Goal: Task Accomplishment & Management: Manage account settings

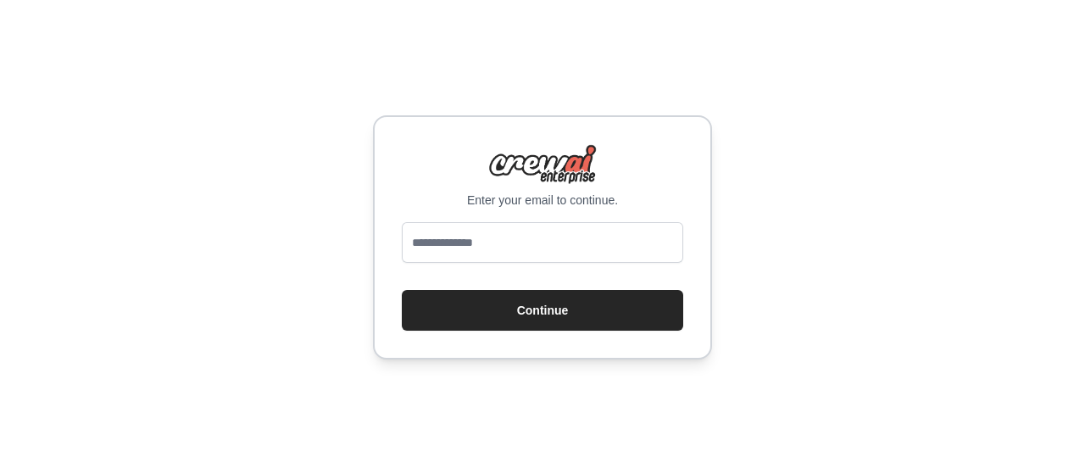
type input "**********"
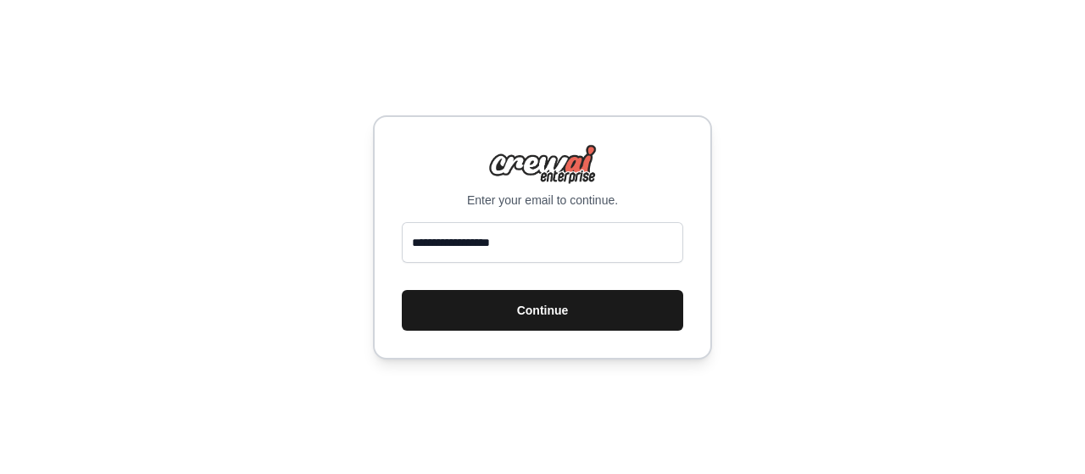
click at [486, 313] on button "Continue" at bounding box center [542, 310] width 281 height 41
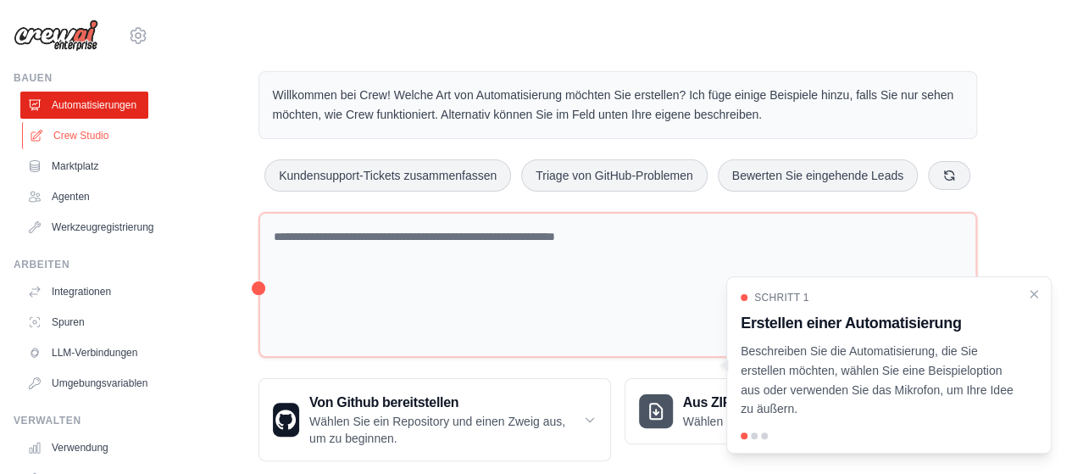
click at [96, 135] on font "Crew Studio" at bounding box center [80, 136] width 55 height 12
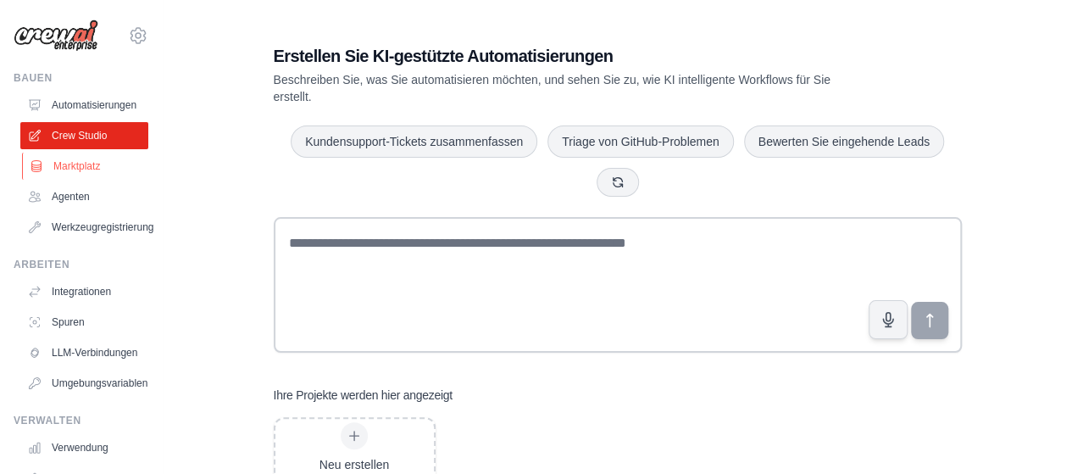
click at [90, 172] on font "Marktplatz" at bounding box center [76, 166] width 47 height 14
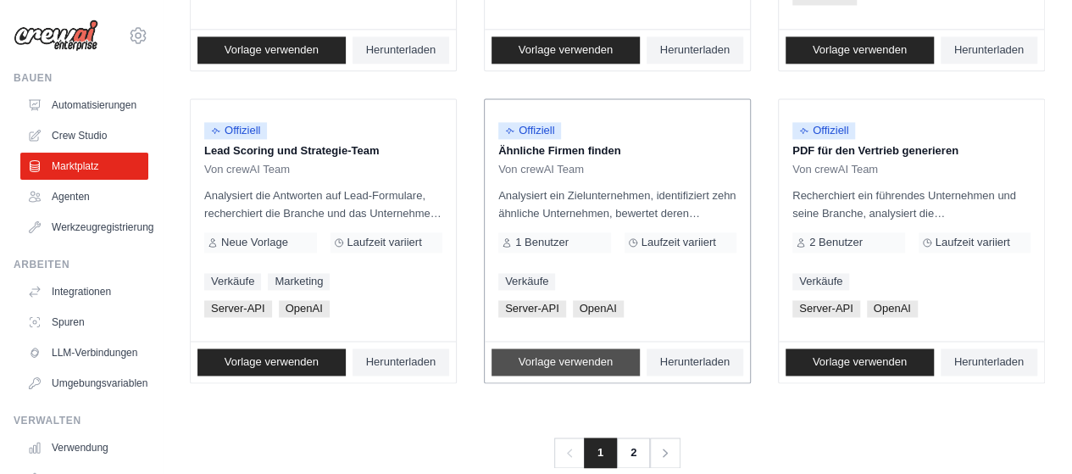
scroll to position [1140, 0]
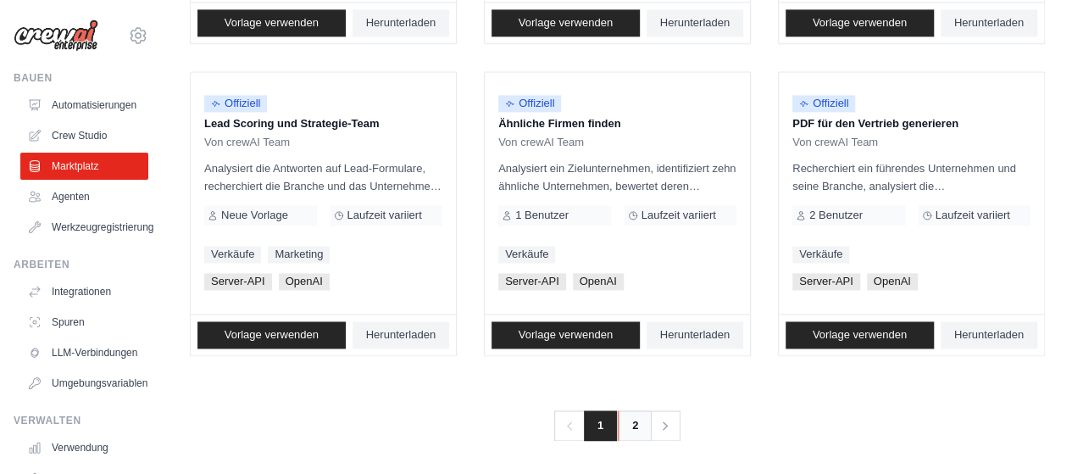
click at [630, 413] on link "2" at bounding box center [635, 425] width 34 height 31
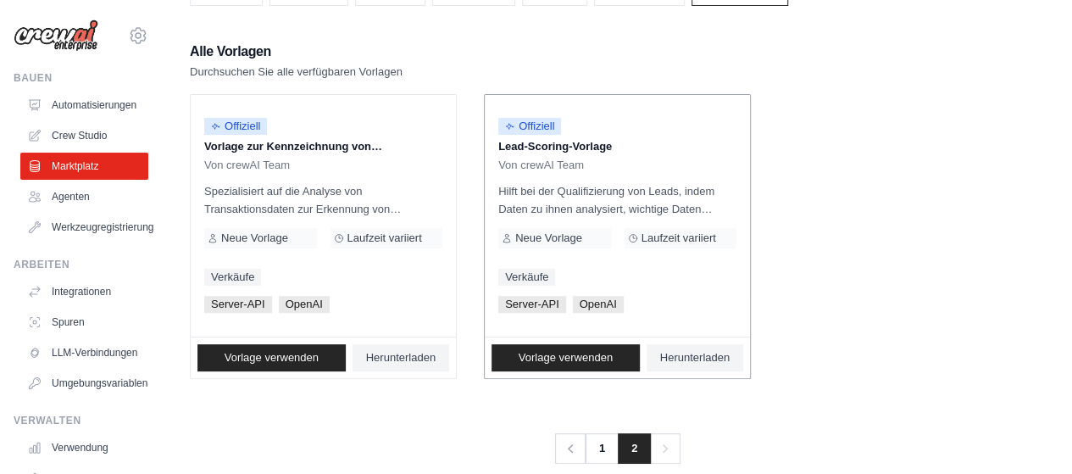
scroll to position [159, 0]
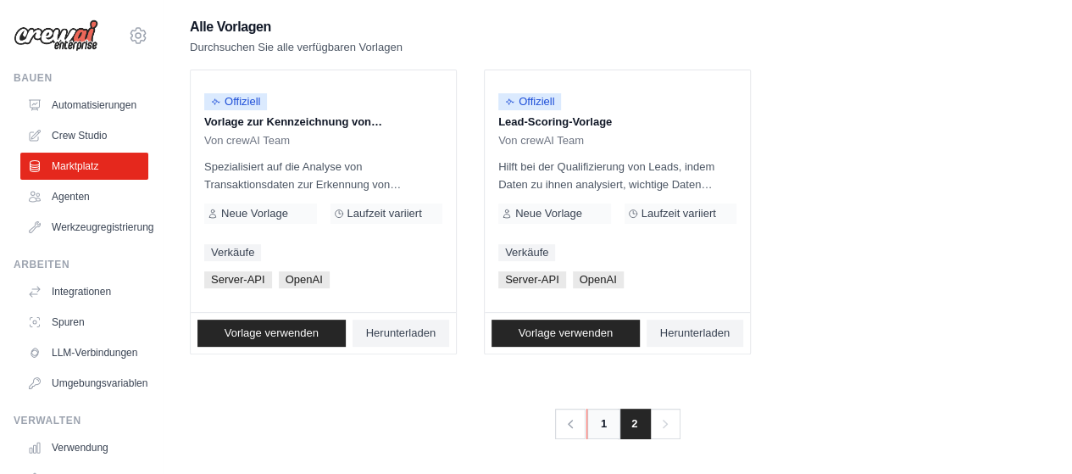
click at [603, 423] on font "1" at bounding box center [604, 423] width 6 height 13
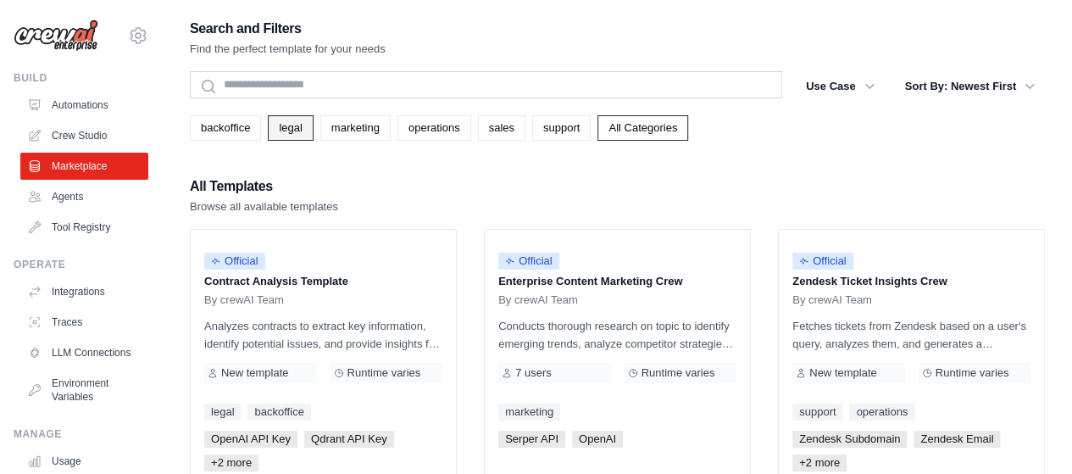
click at [305, 129] on link "legal" at bounding box center [290, 127] width 45 height 25
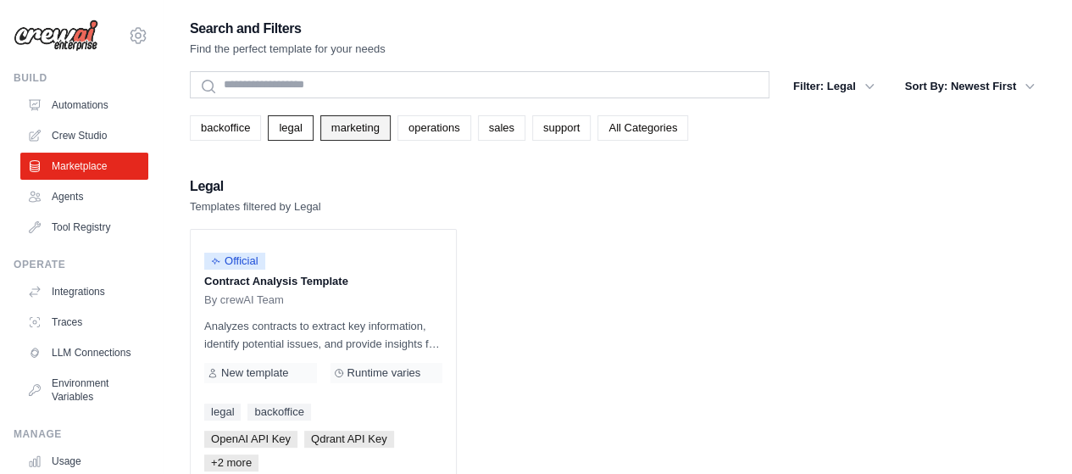
click at [356, 125] on link "marketing" at bounding box center [355, 127] width 70 height 25
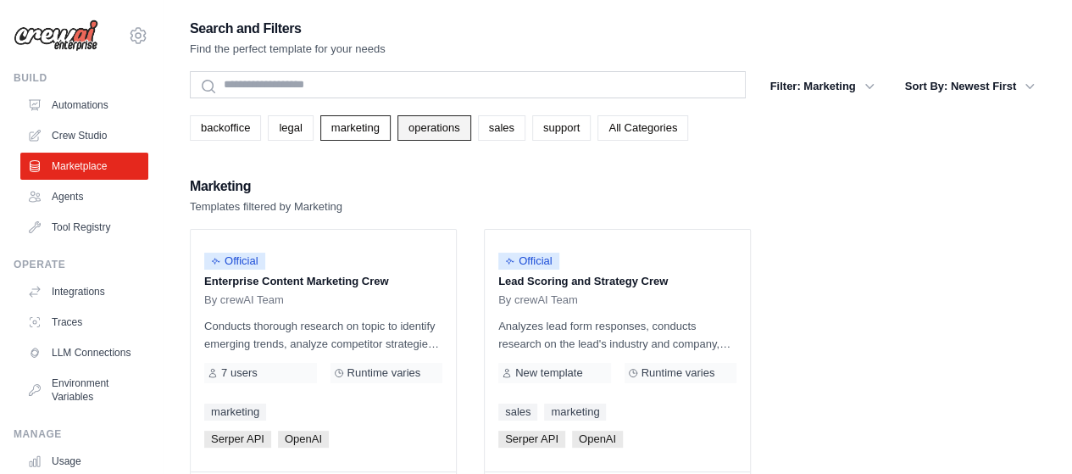
click at [441, 128] on link "operations" at bounding box center [435, 127] width 74 height 25
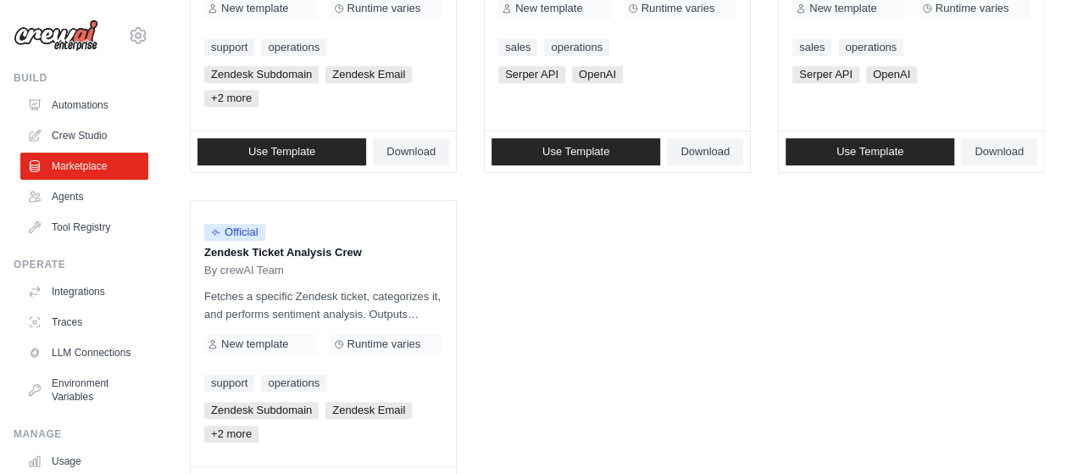
scroll to position [348, 0]
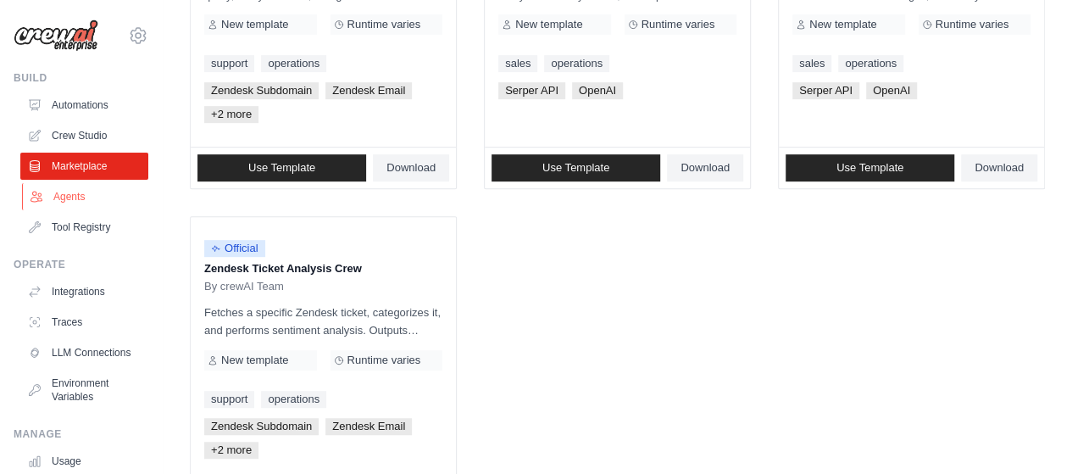
click at [86, 196] on link "Agents" at bounding box center [86, 196] width 128 height 27
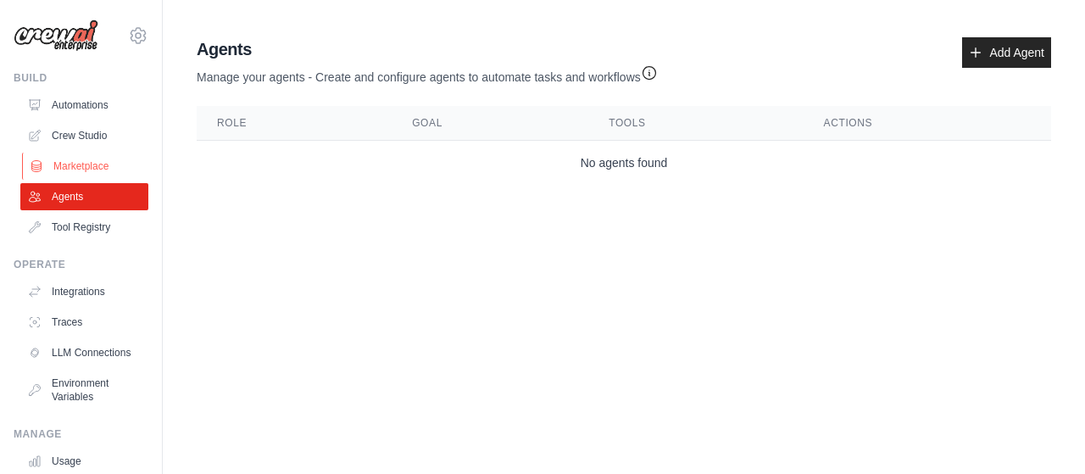
click at [81, 164] on link "Marketplace" at bounding box center [86, 166] width 128 height 27
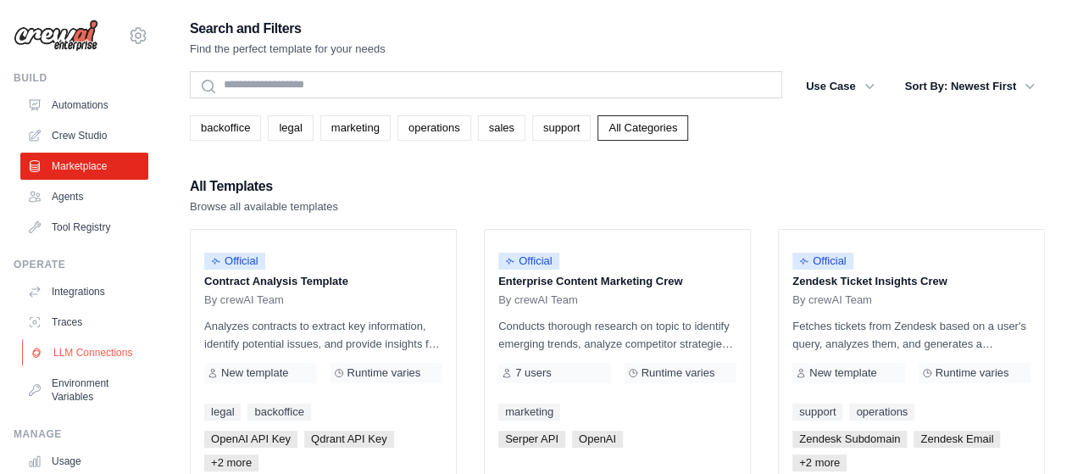
click at [90, 365] on link "LLM Connections" at bounding box center [86, 352] width 128 height 27
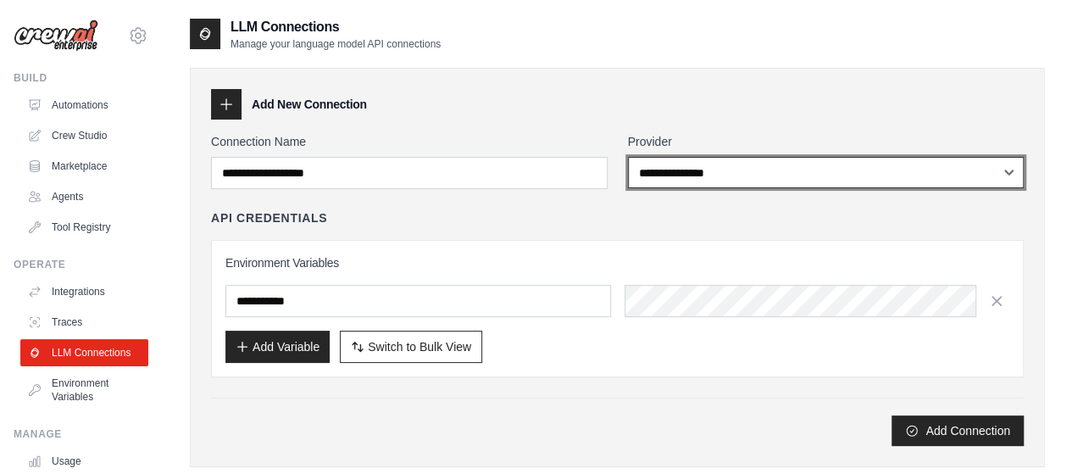
click at [752, 179] on select "**********" at bounding box center [826, 172] width 397 height 31
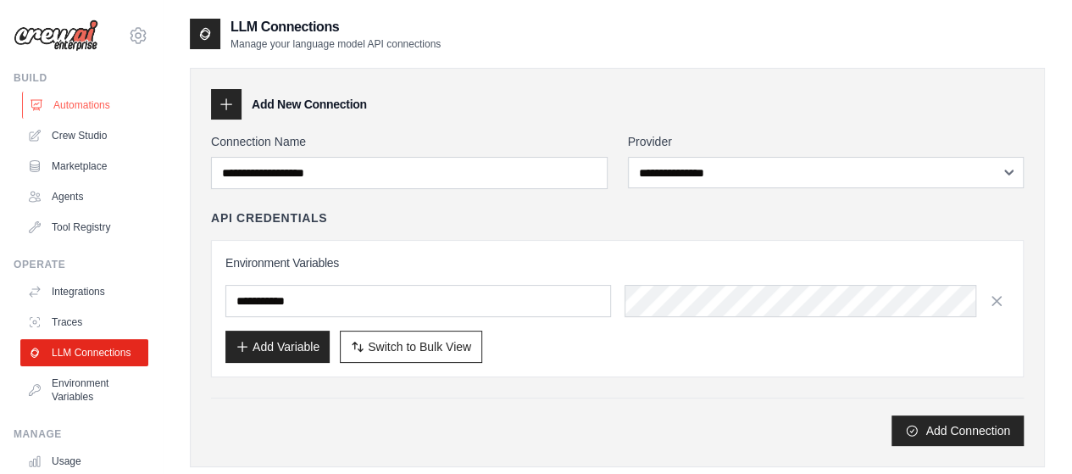
click at [81, 108] on link "Automations" at bounding box center [86, 105] width 128 height 27
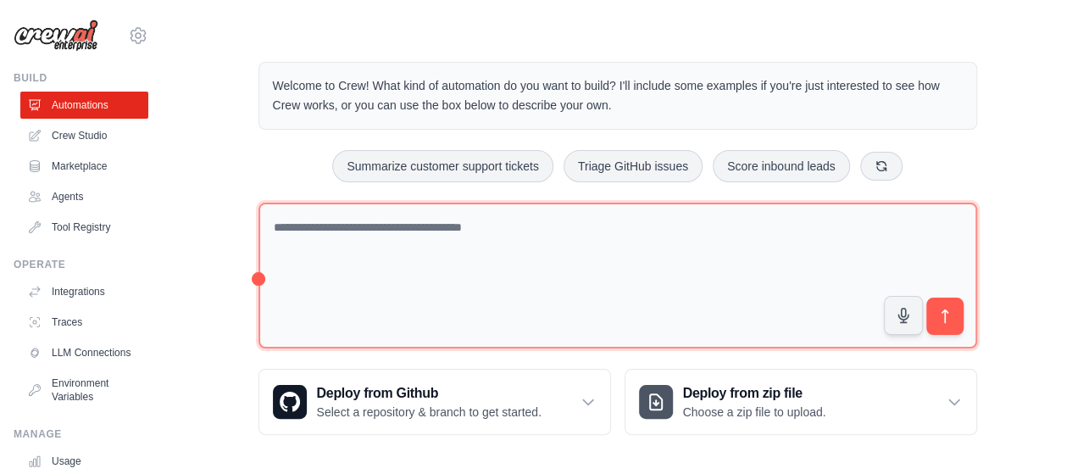
scroll to position [12, 0]
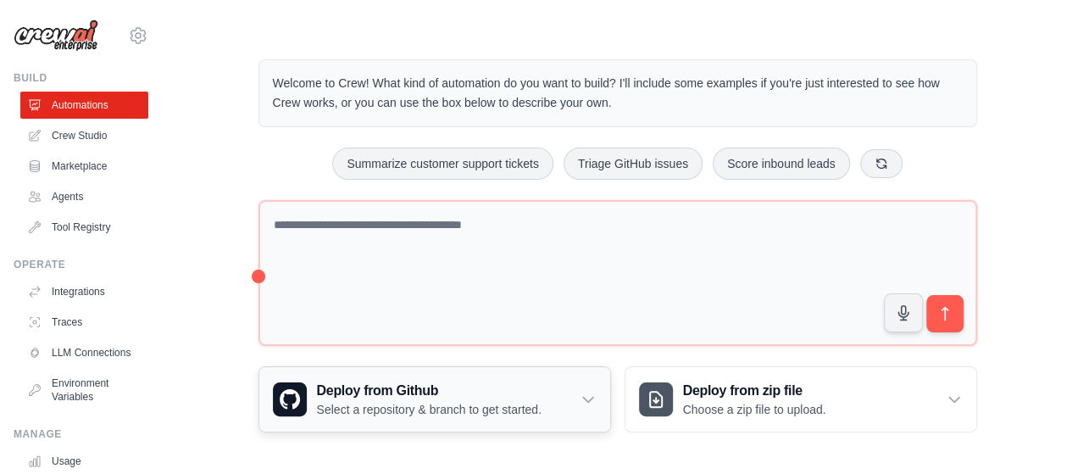
click at [598, 396] on div "Deploy from Github Select a repository & branch to get started." at bounding box center [434, 399] width 351 height 64
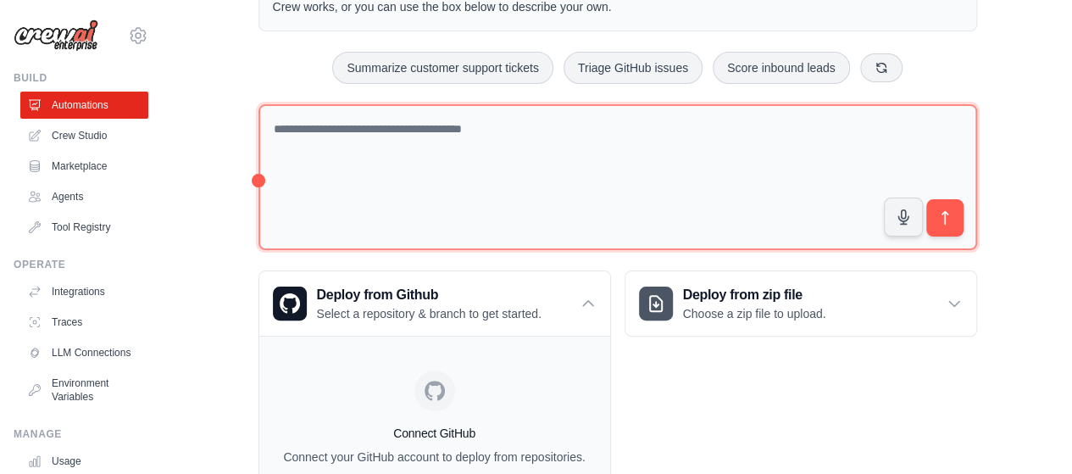
scroll to position [0, 0]
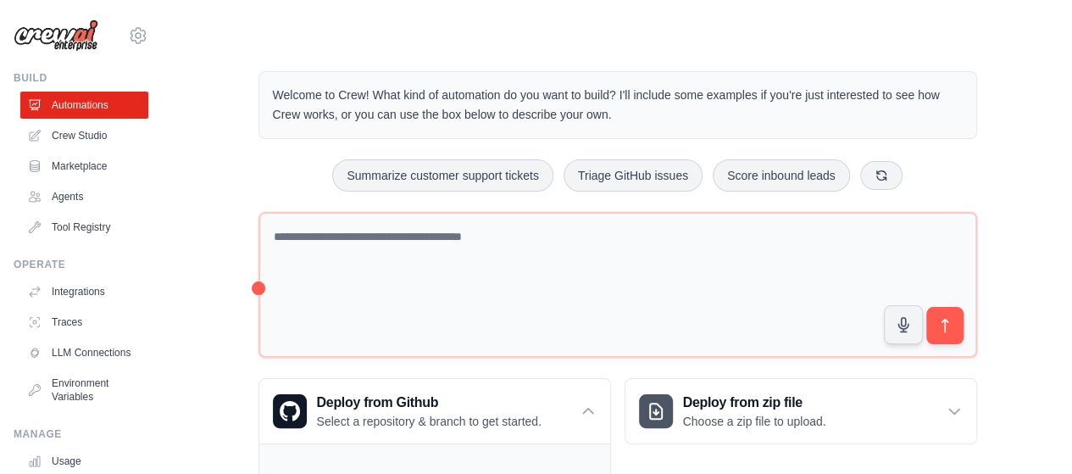
click at [946, 325] on div "Step 1" at bounding box center [879, 328] width 263 height 13
click at [904, 328] on div "Step 1" at bounding box center [879, 328] width 263 height 13
click at [896, 329] on div "Step 1" at bounding box center [879, 328] width 263 height 13
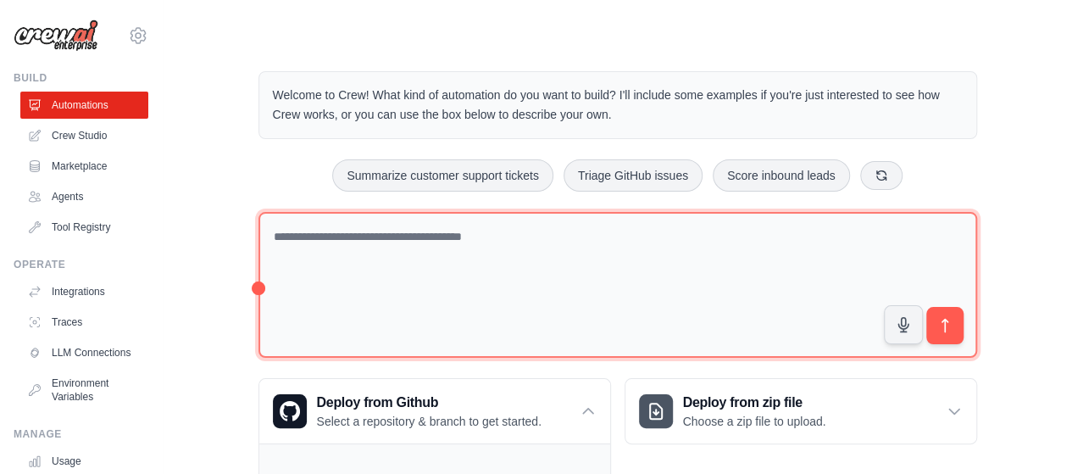
click at [396, 258] on textarea at bounding box center [618, 285] width 719 height 147
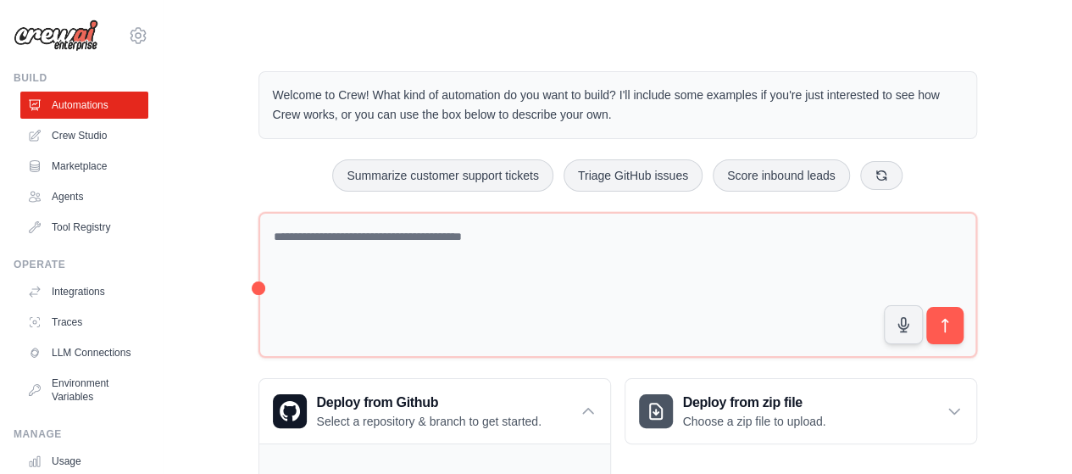
drag, startPoint x: 885, startPoint y: 324, endPoint x: 893, endPoint y: 332, distance: 12.0
click at [887, 330] on div "Step 1" at bounding box center [879, 328] width 263 height 13
click at [893, 332] on div "Step 1" at bounding box center [879, 328] width 263 height 13
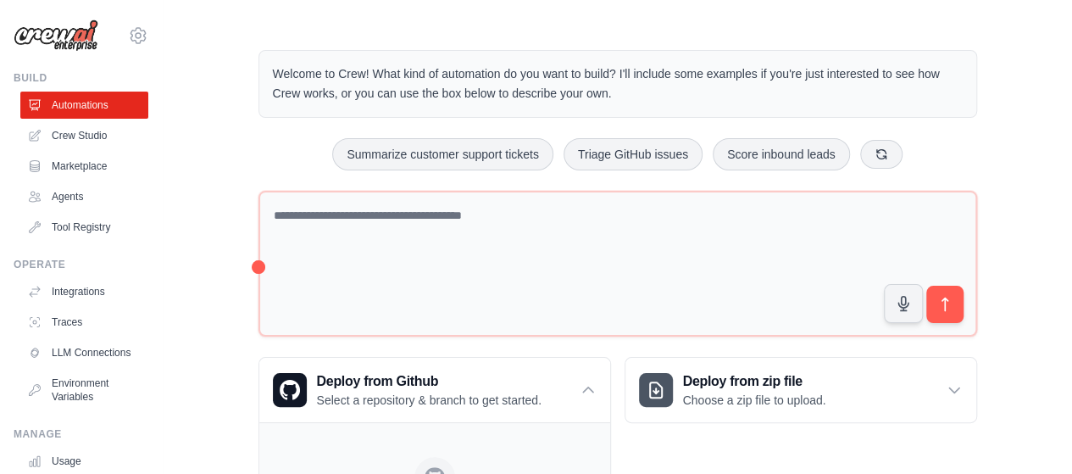
scroll to position [85, 0]
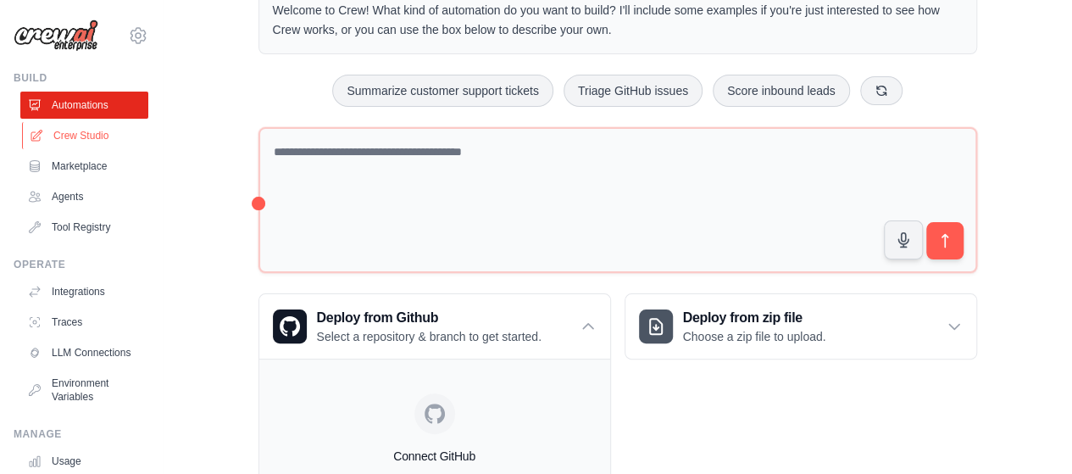
click at [92, 137] on link "Crew Studio" at bounding box center [86, 135] width 128 height 27
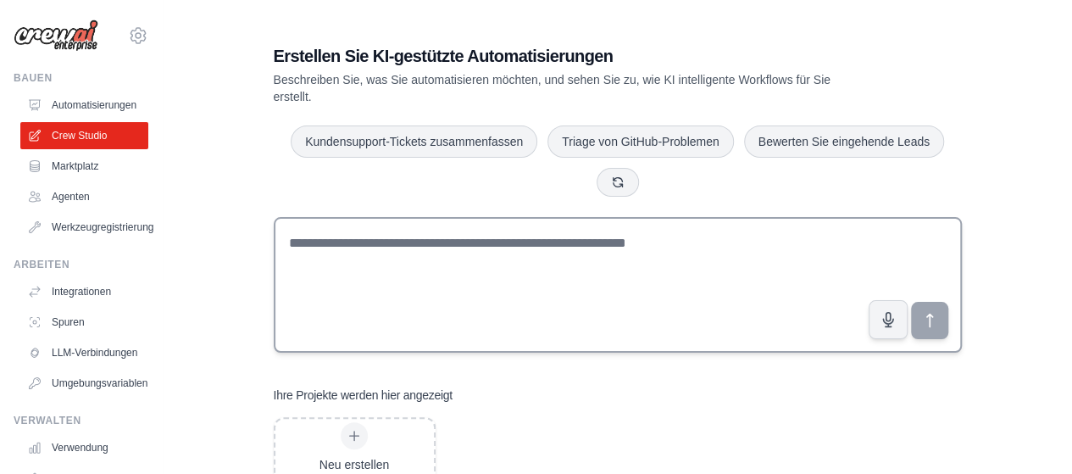
scroll to position [60, 0]
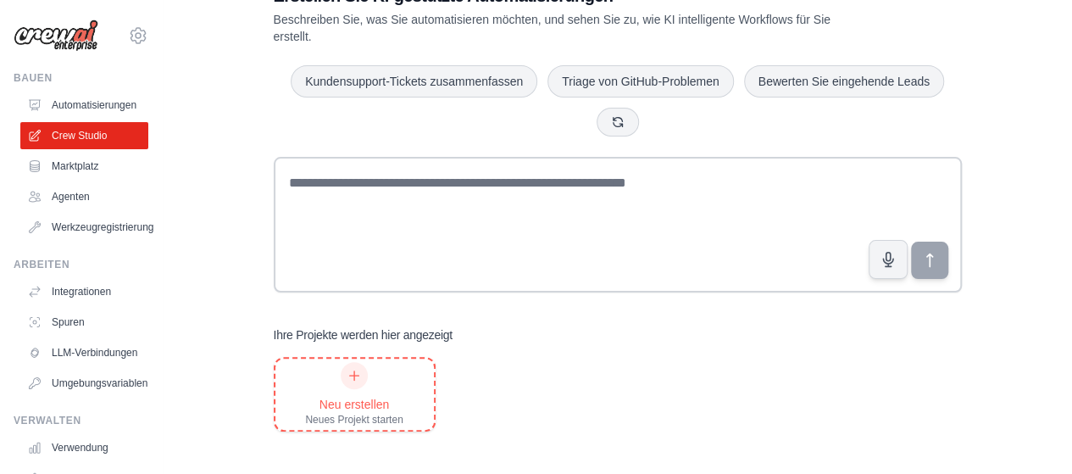
click at [353, 375] on icon at bounding box center [354, 376] width 14 height 14
click at [97, 163] on font "Marktplatz" at bounding box center [76, 166] width 47 height 12
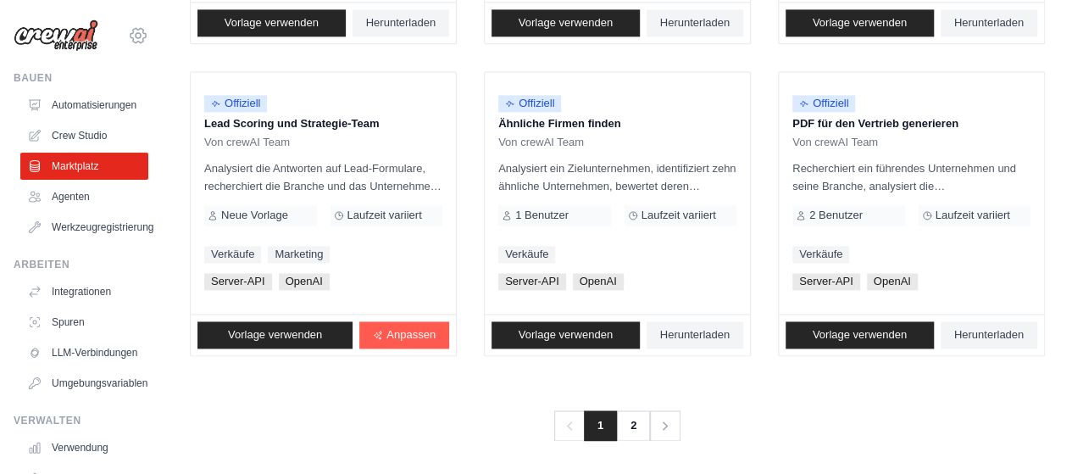
click at [131, 38] on icon at bounding box center [138, 35] width 15 height 14
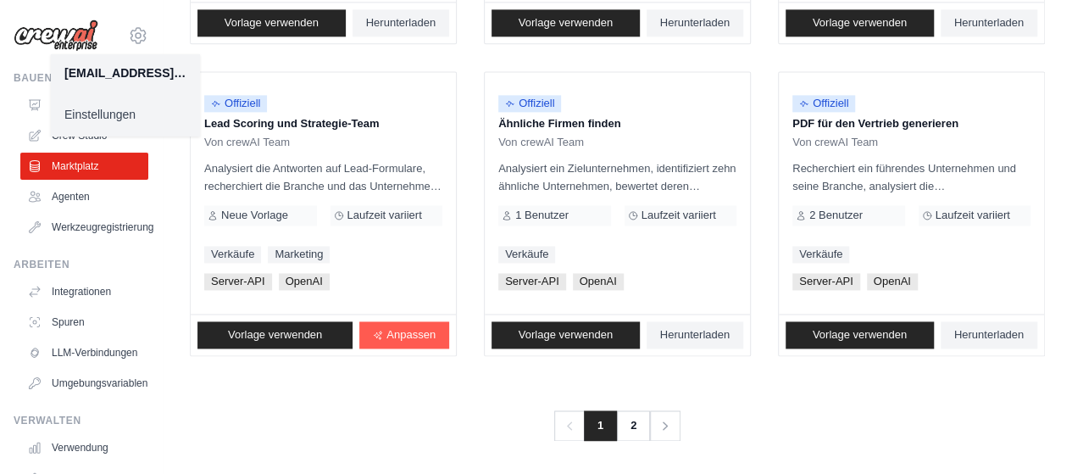
click at [148, 112] on link "Einstellungen" at bounding box center [125, 114] width 149 height 31
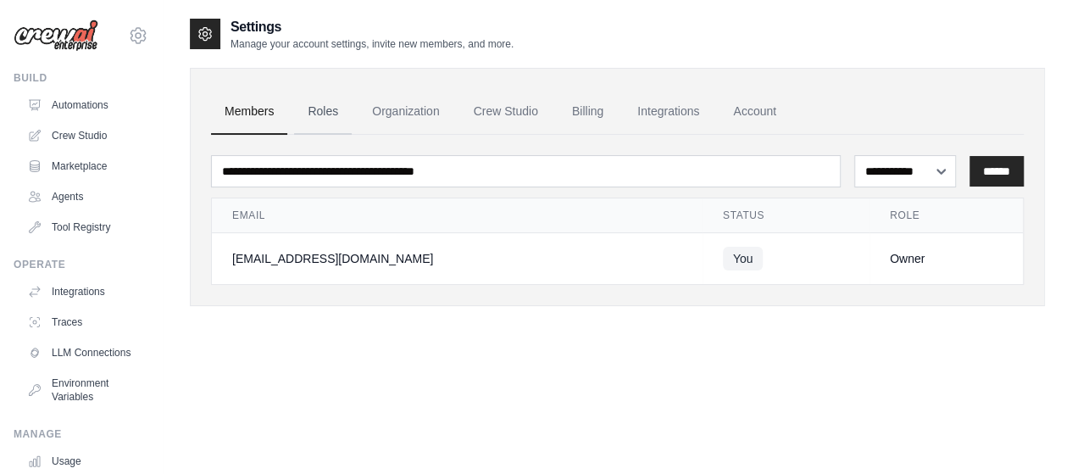
click at [322, 120] on link "Roles" at bounding box center [323, 112] width 58 height 46
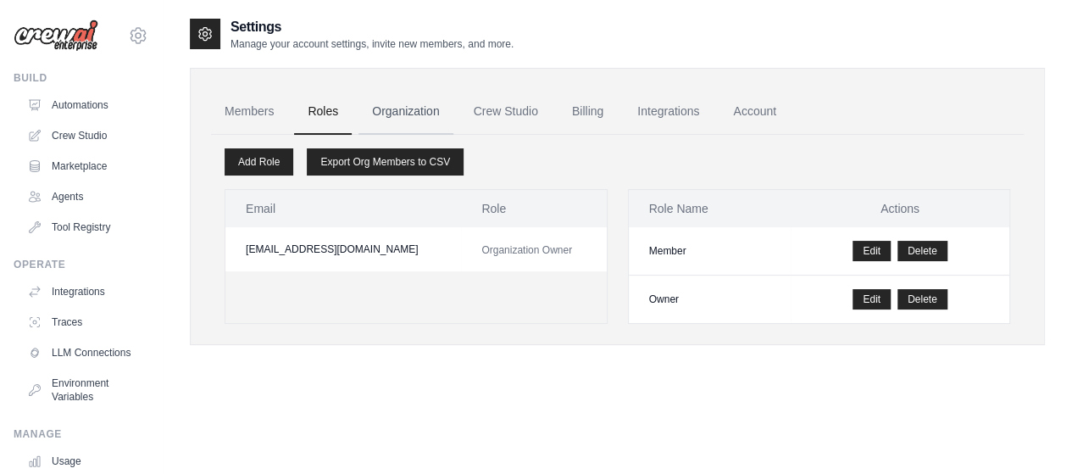
click at [397, 109] on link "Organization" at bounding box center [406, 112] width 94 height 46
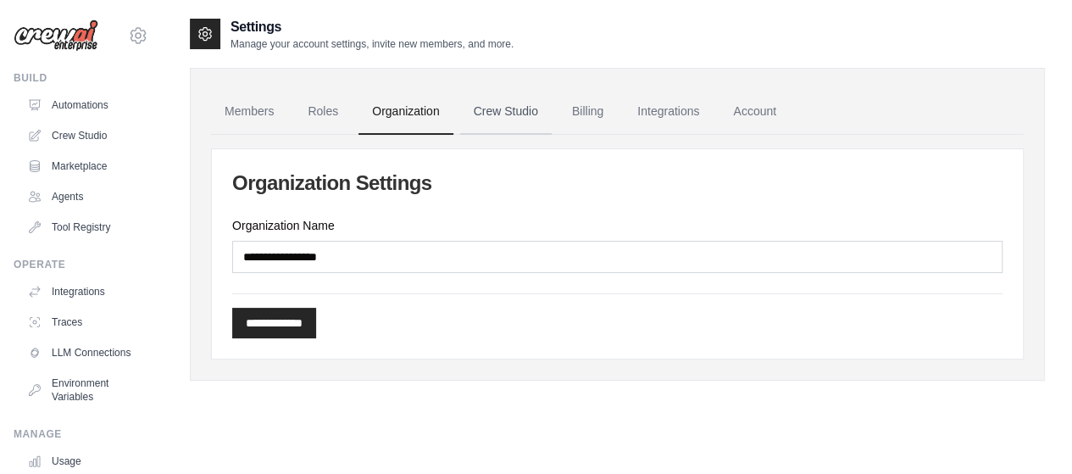
click at [481, 111] on link "Crew Studio" at bounding box center [506, 112] width 92 height 46
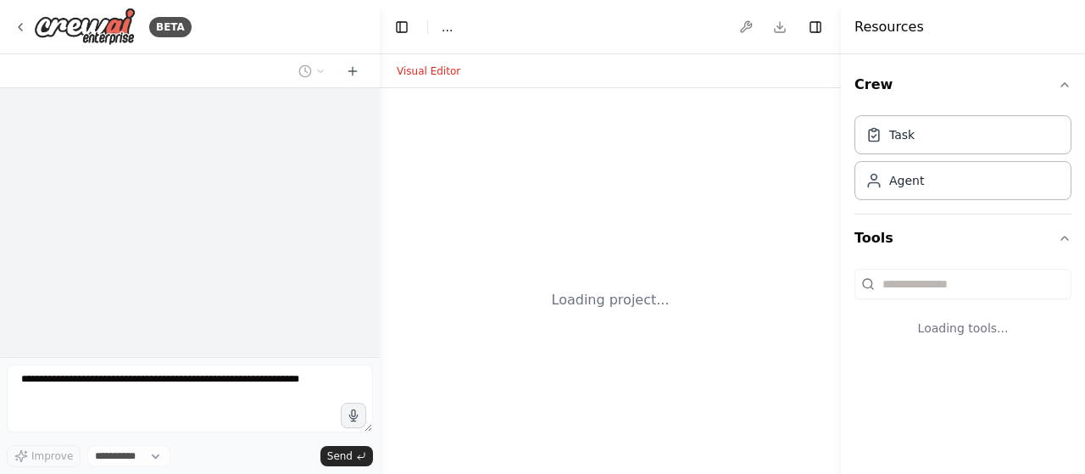
select select "****"
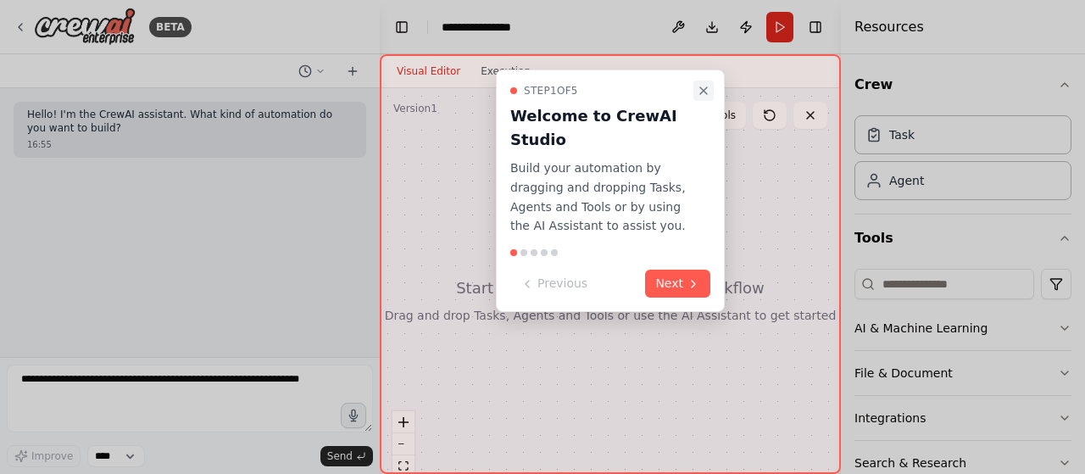
click at [705, 92] on icon "Close walkthrough" at bounding box center [703, 90] width 7 height 7
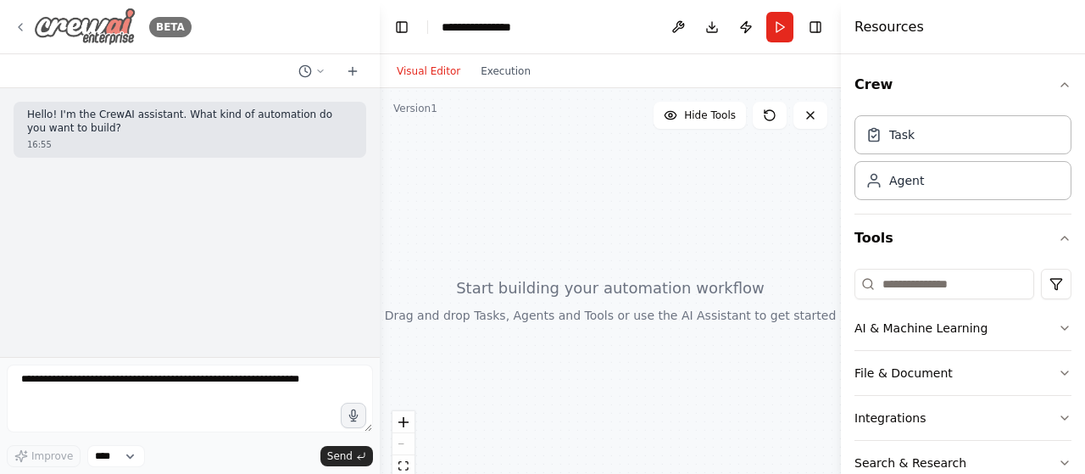
click at [124, 28] on img at bounding box center [85, 27] width 102 height 38
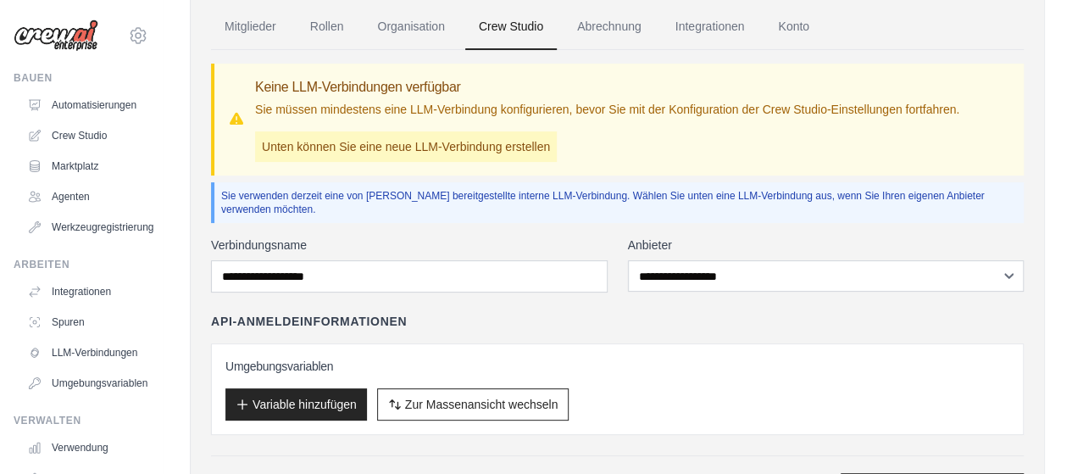
scroll to position [170, 0]
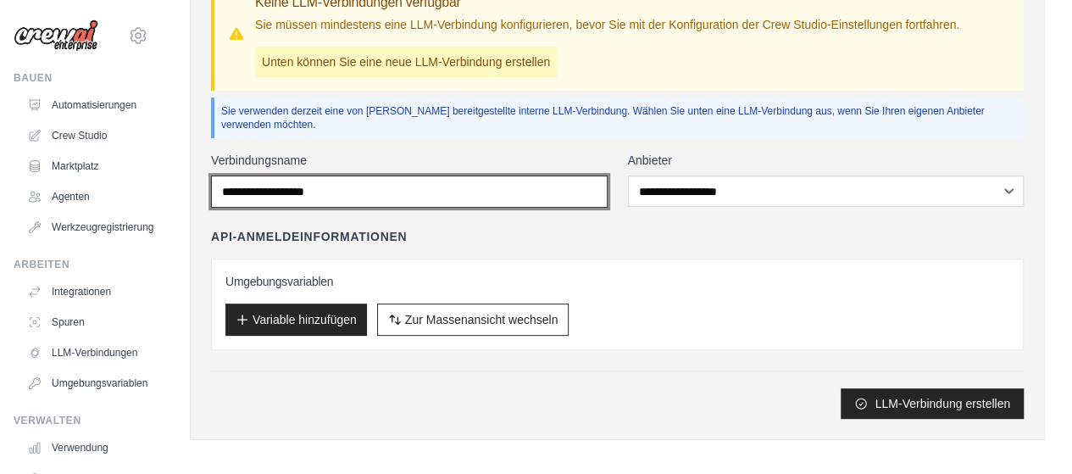
click at [485, 197] on input "Verbindungsname" at bounding box center [409, 191] width 397 height 32
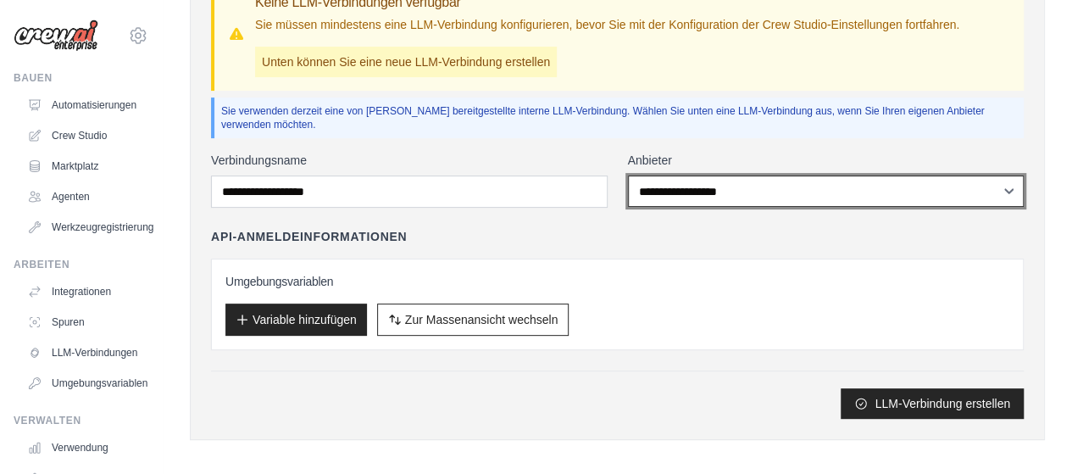
click at [707, 202] on select "**********" at bounding box center [826, 190] width 397 height 31
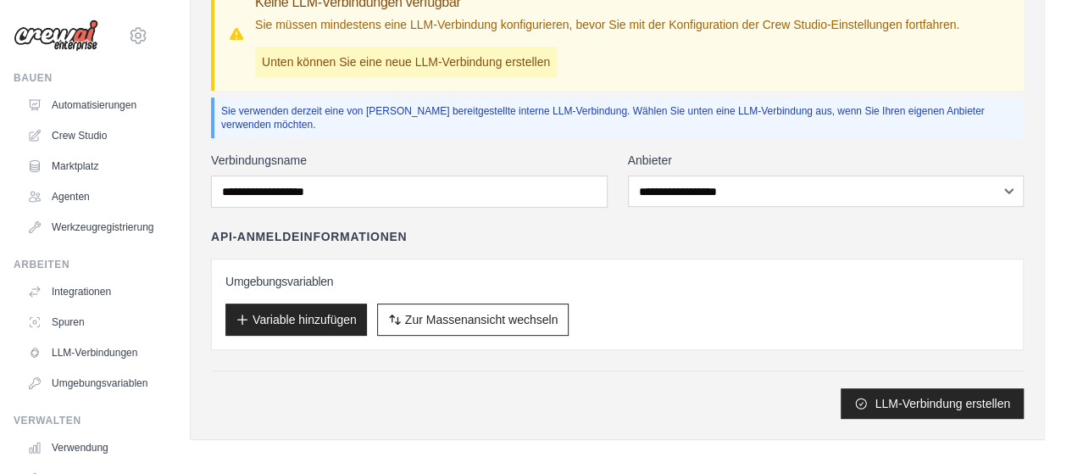
click at [671, 303] on div "Variable hinzufügen Zur Massenansicht wechseln Zur Tabellenansicht wechseln" at bounding box center [617, 319] width 784 height 32
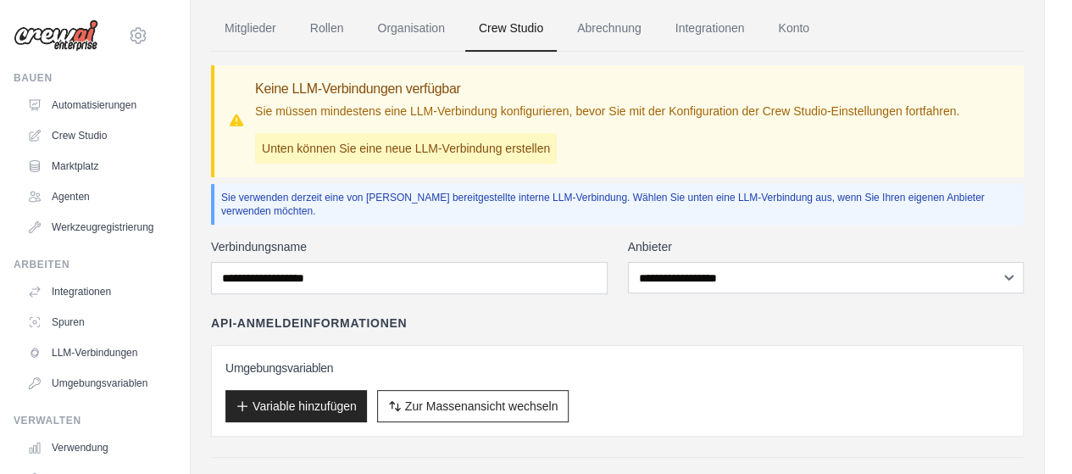
scroll to position [0, 0]
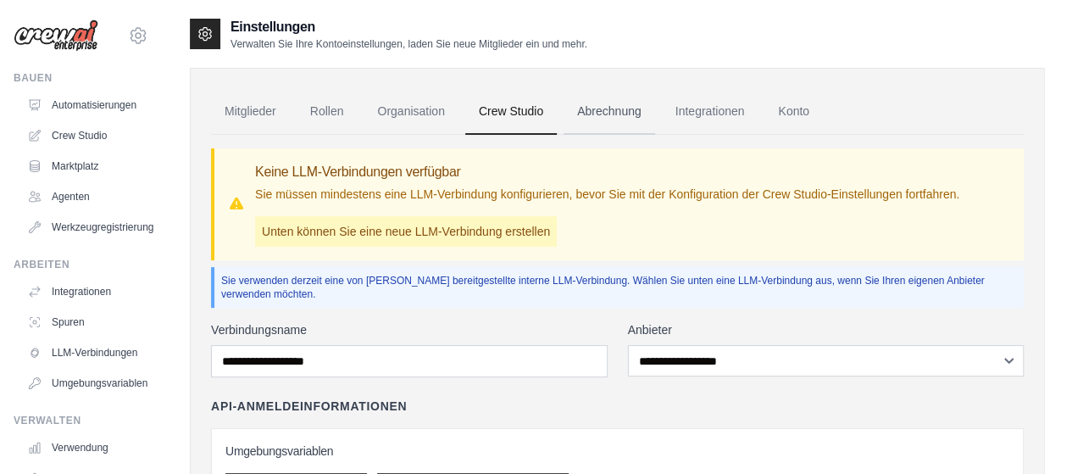
click at [589, 112] on font "Abrechnung" at bounding box center [609, 111] width 64 height 14
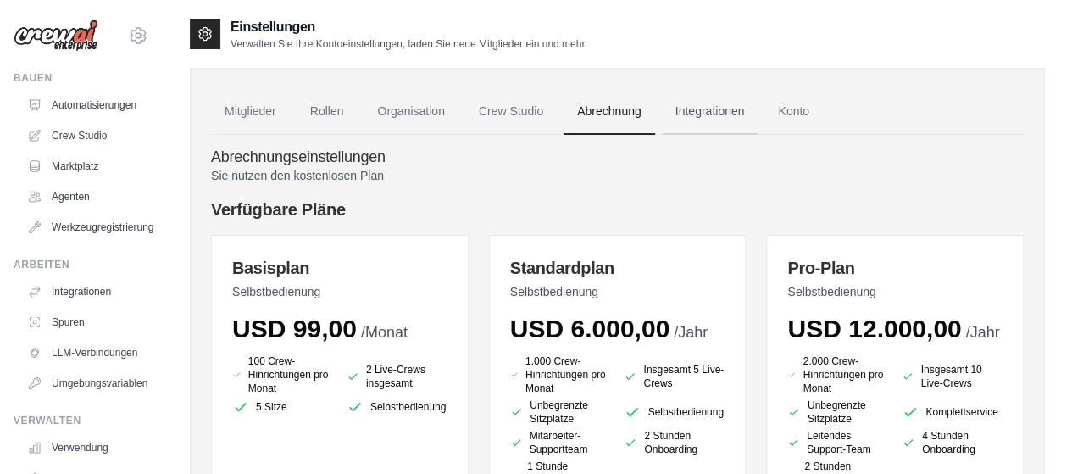
click at [709, 114] on font "Integrationen" at bounding box center [709, 111] width 69 height 14
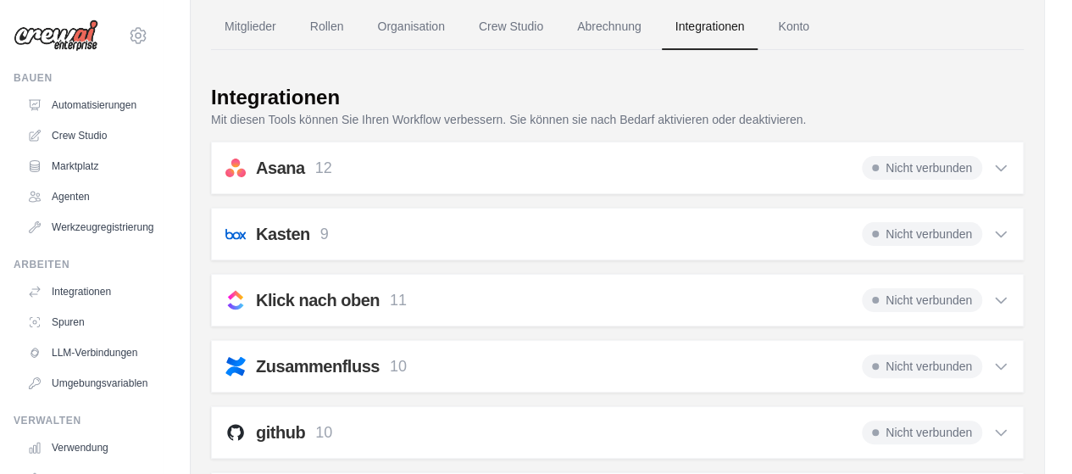
scroll to position [170, 0]
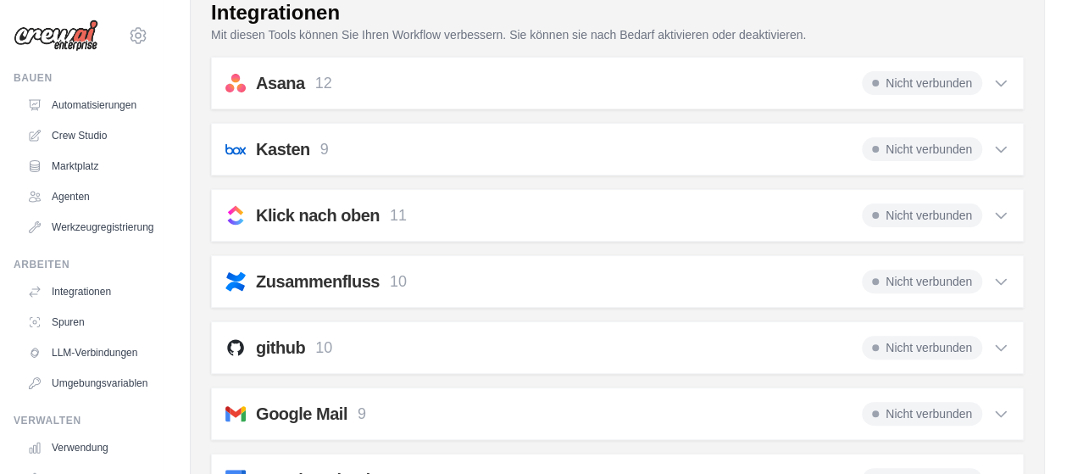
click at [1005, 216] on icon at bounding box center [1000, 215] width 17 height 17
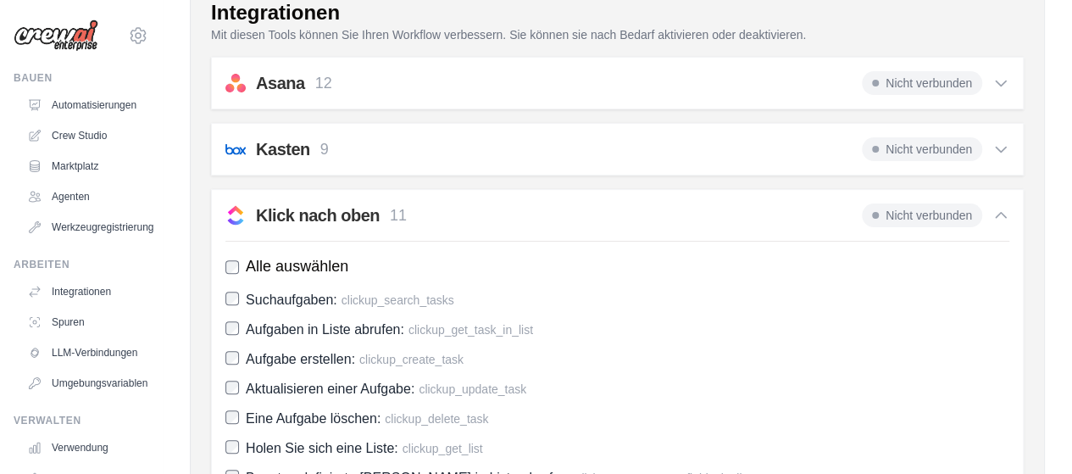
click at [1005, 216] on icon at bounding box center [1000, 215] width 17 height 17
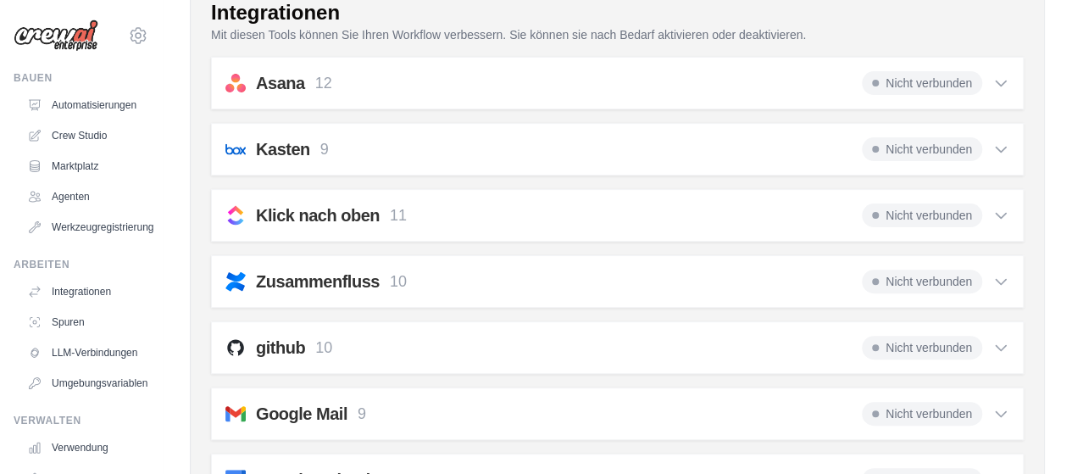
click at [998, 274] on icon at bounding box center [1000, 281] width 17 height 17
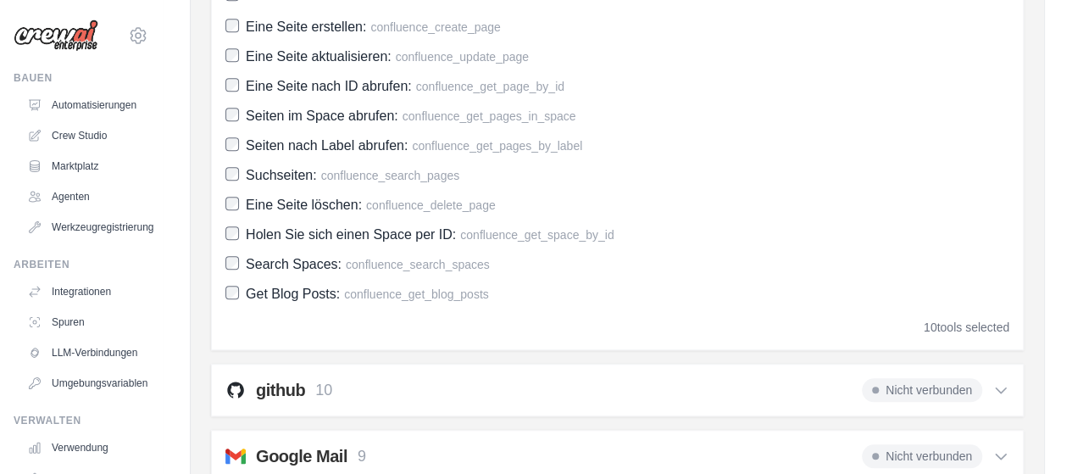
scroll to position [254, 0]
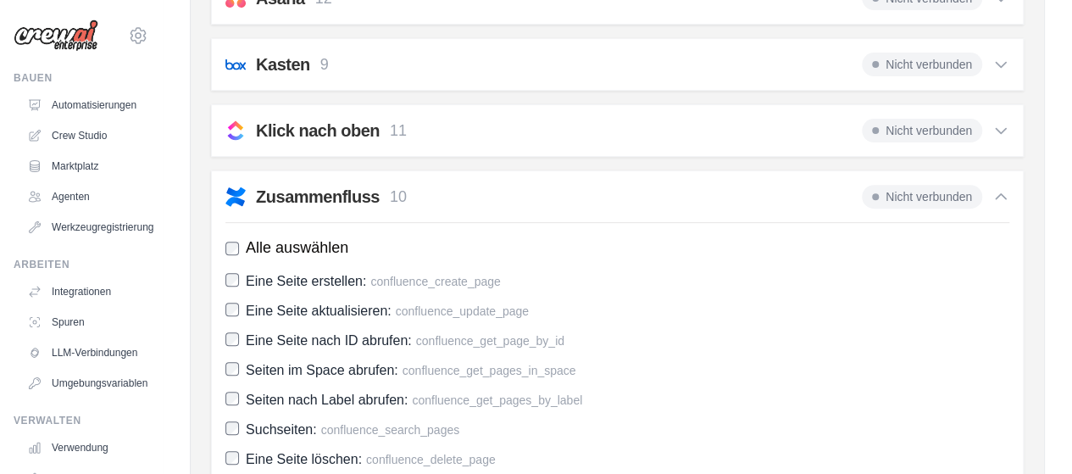
click at [1003, 199] on icon at bounding box center [1000, 196] width 17 height 17
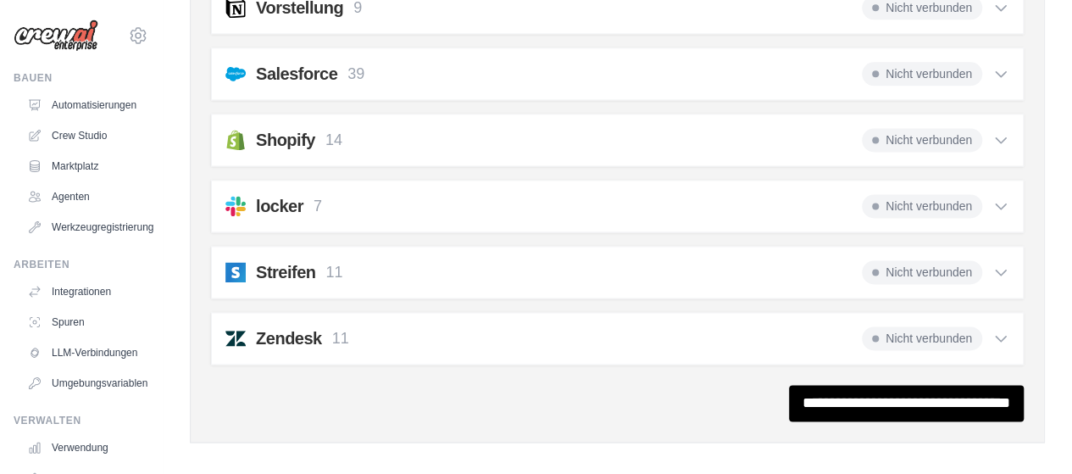
scroll to position [1105, 0]
click at [1005, 329] on icon at bounding box center [1000, 337] width 17 height 17
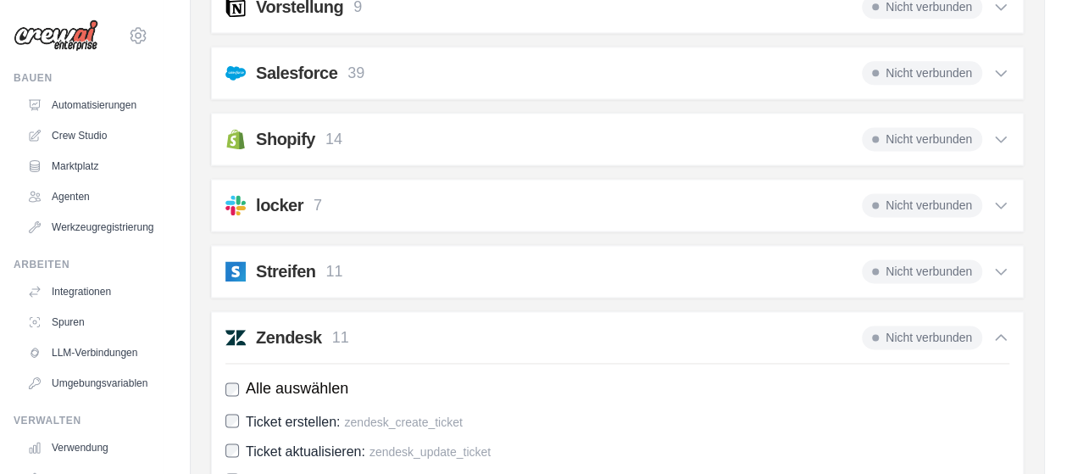
click at [1005, 329] on icon at bounding box center [1000, 337] width 17 height 17
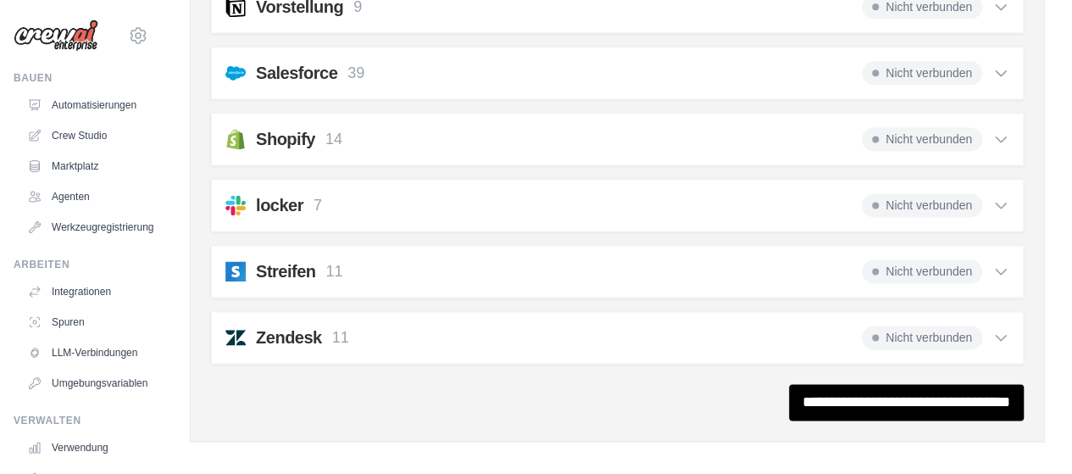
click at [999, 330] on icon at bounding box center [1000, 337] width 17 height 17
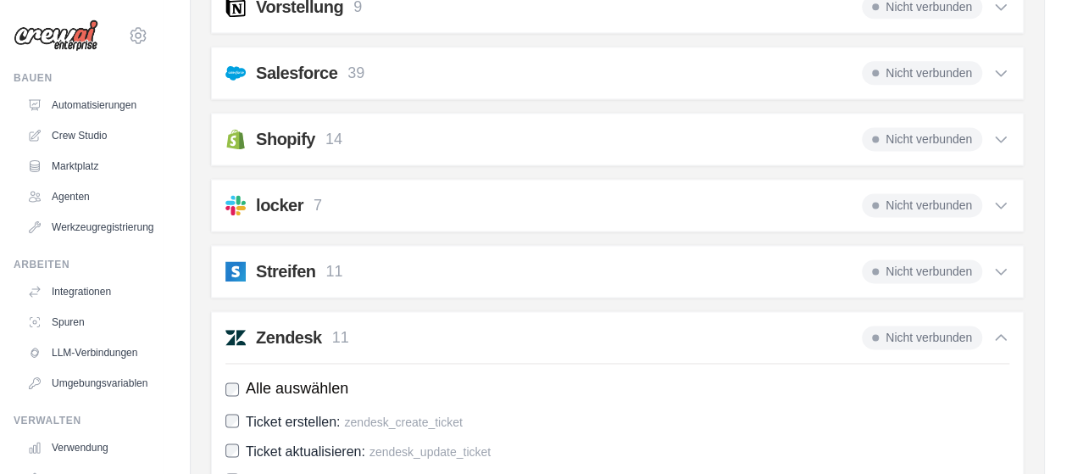
click at [998, 329] on icon at bounding box center [1000, 337] width 17 height 17
